Goal: Navigation & Orientation: Find specific page/section

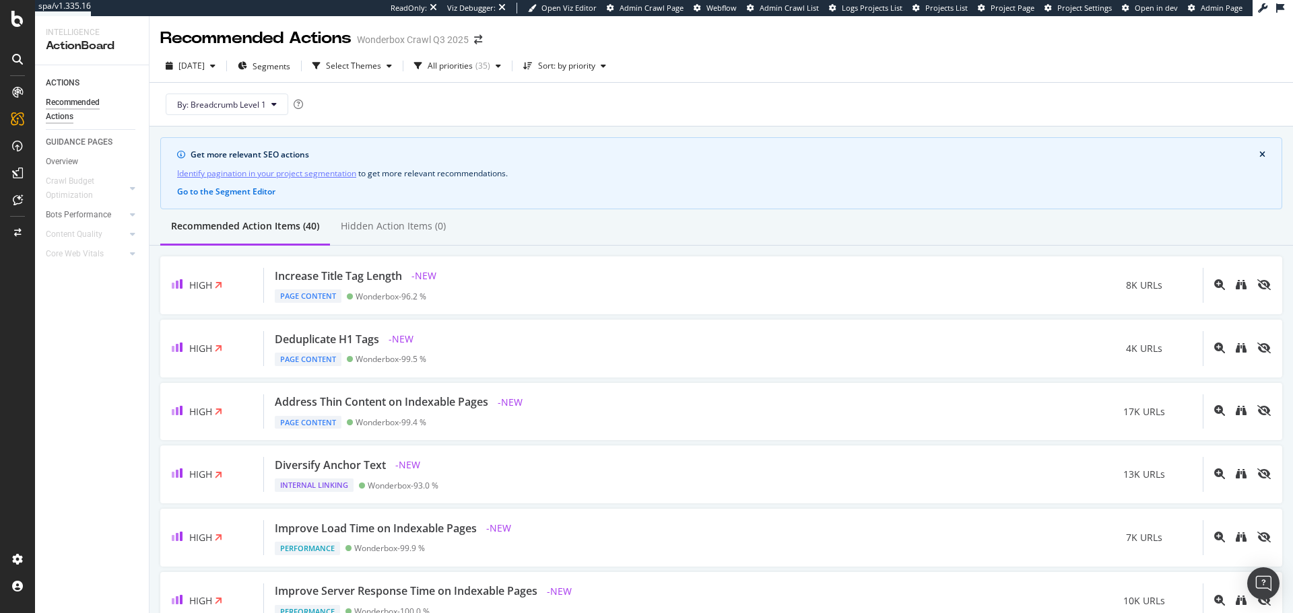
scroll to position [601, 0]
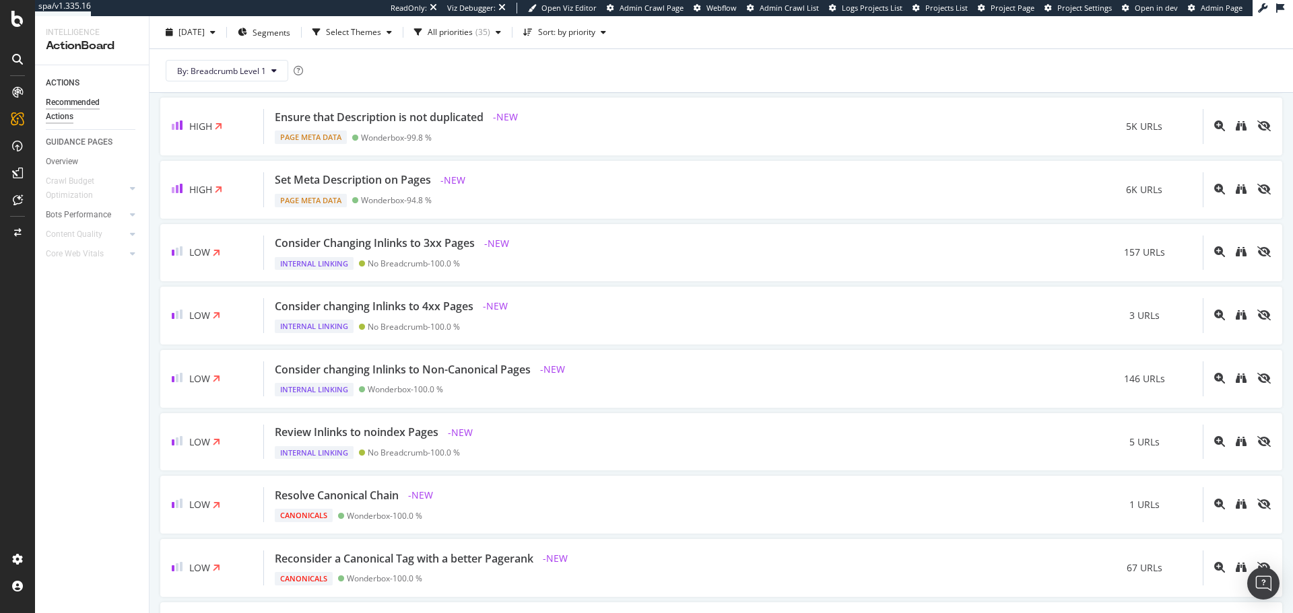
click at [25, 58] on div at bounding box center [18, 59] width 22 height 22
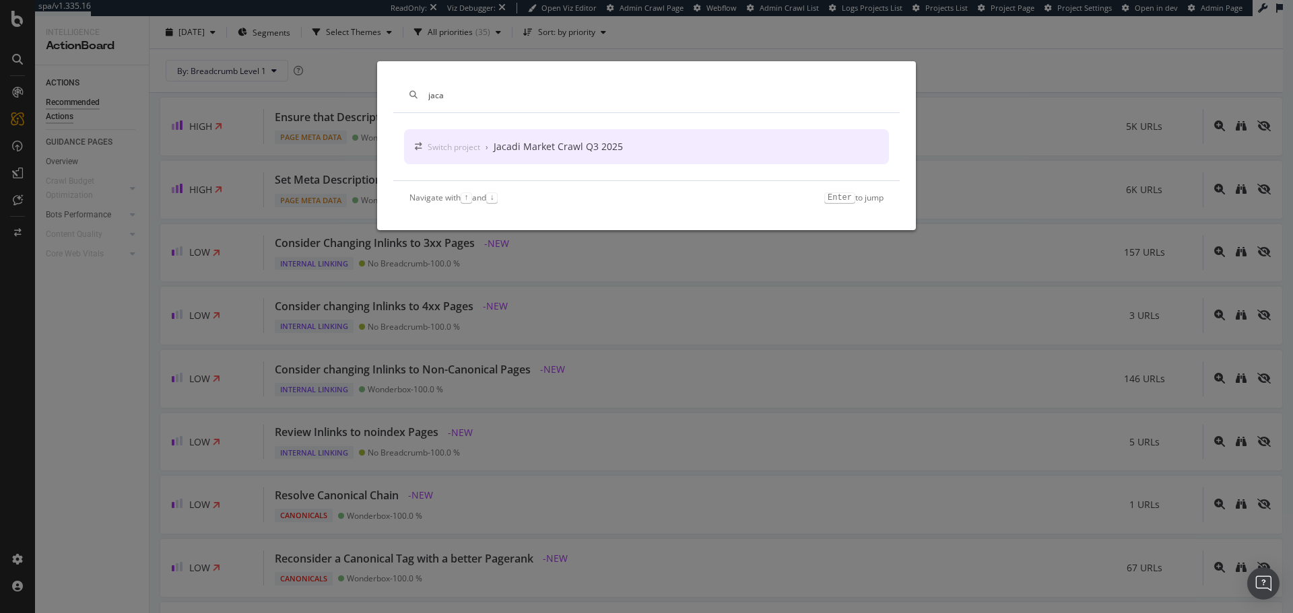
type input "jaca"
click at [626, 134] on div "Switch project › Jacadi Market Crawl Q3 2025" at bounding box center [646, 146] width 485 height 35
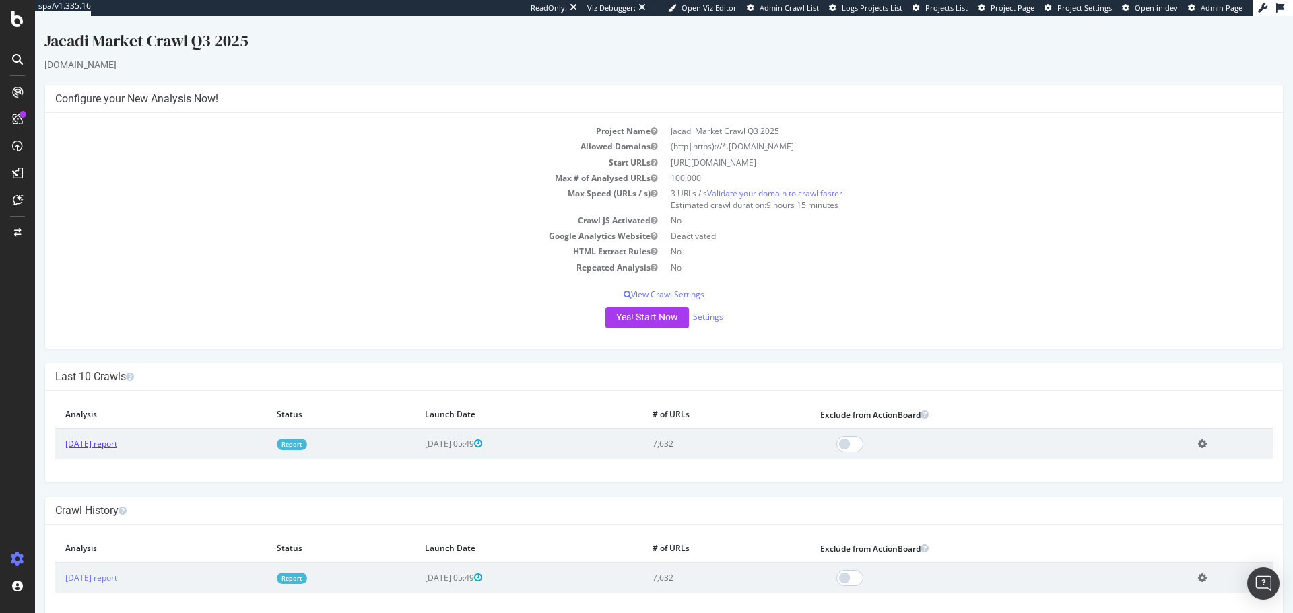
click at [83, 449] on link "[DATE] report" at bounding box center [91, 443] width 52 height 11
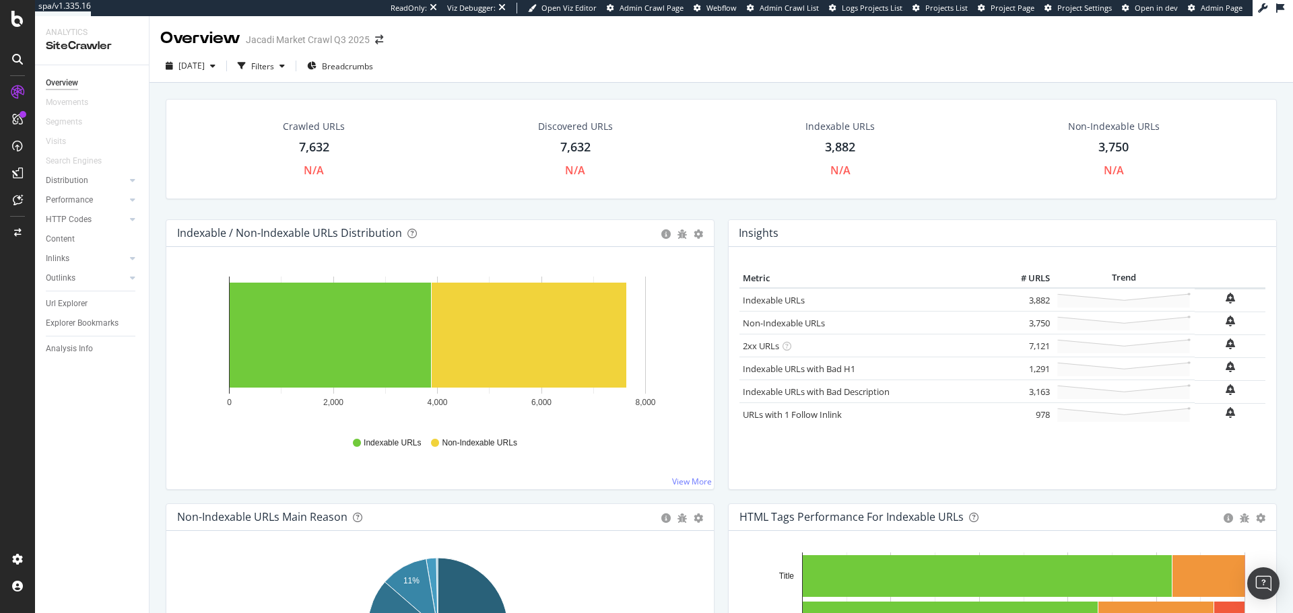
click at [26, 66] on div at bounding box center [18, 59] width 22 height 22
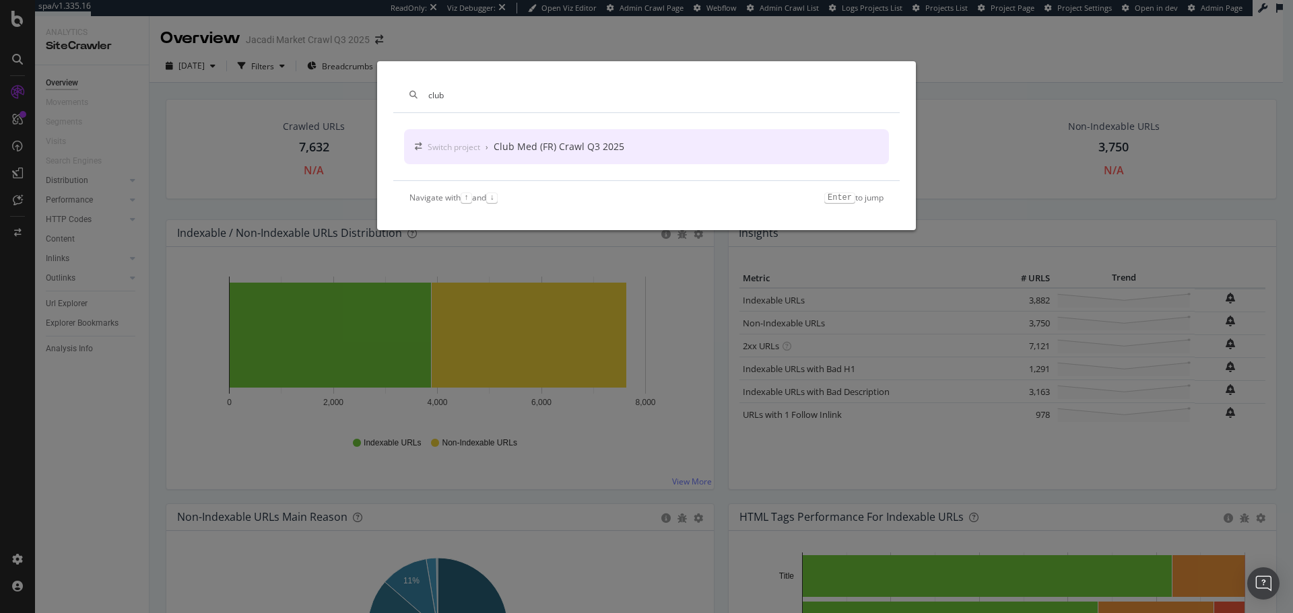
type input "club"
click at [597, 145] on div "Club Med (FR) Crawl Q3 2025" at bounding box center [559, 146] width 131 height 13
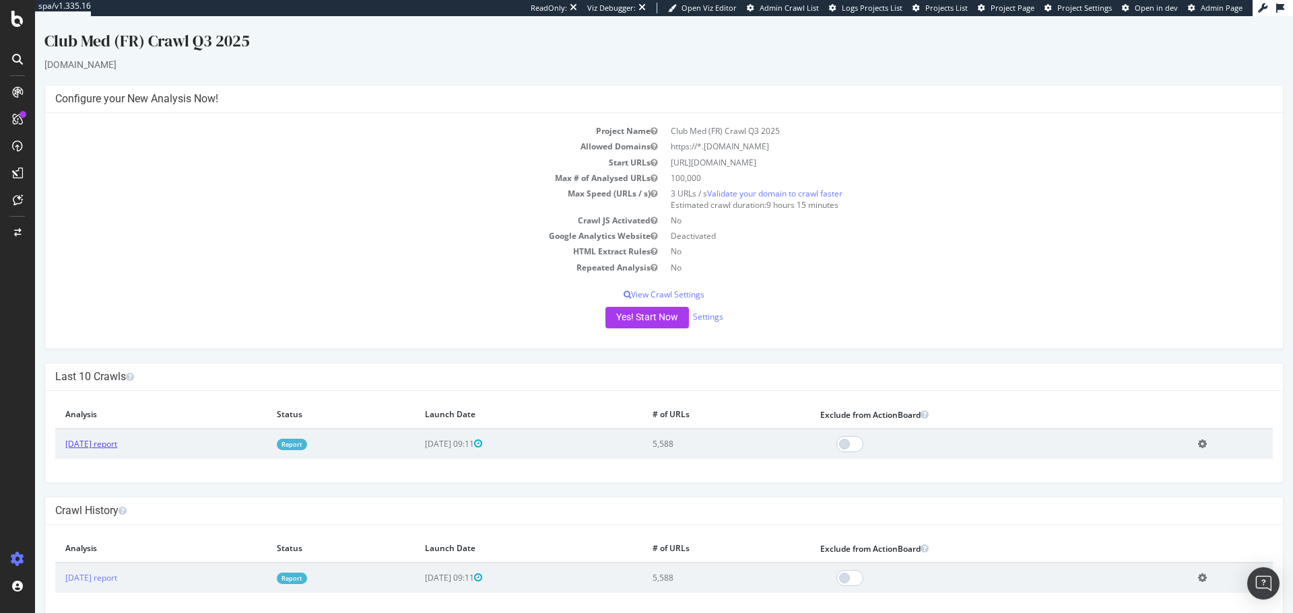
click at [108, 444] on link "[DATE] report" at bounding box center [91, 443] width 52 height 11
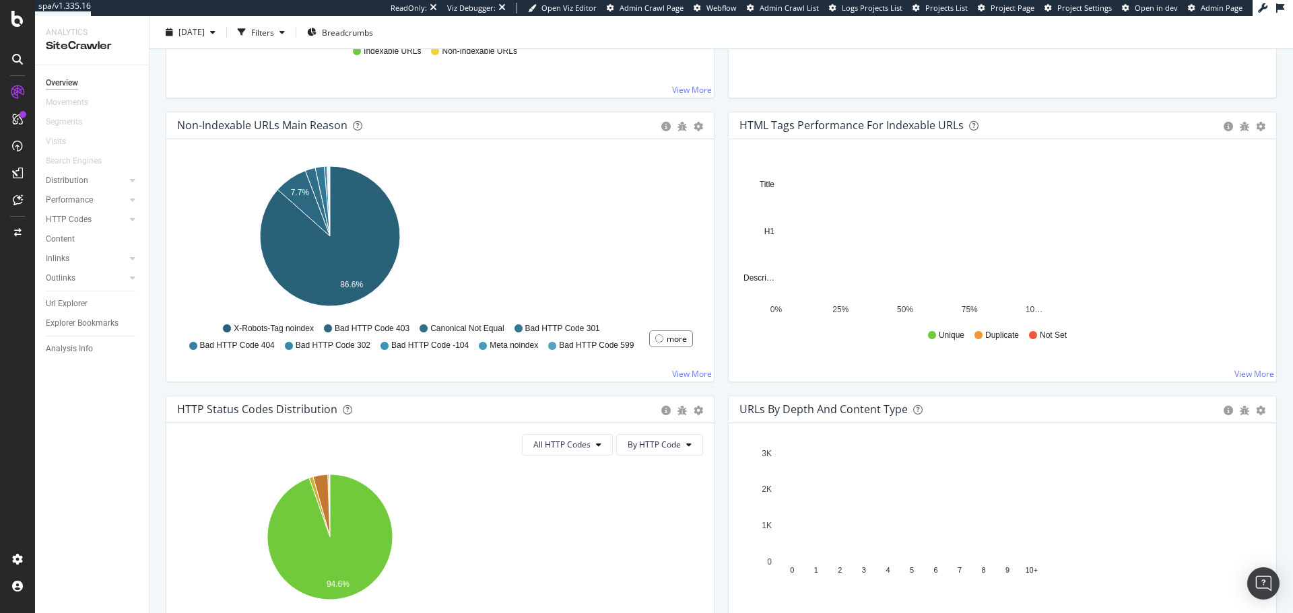
scroll to position [392, 0]
